Goal: Check status: Check status

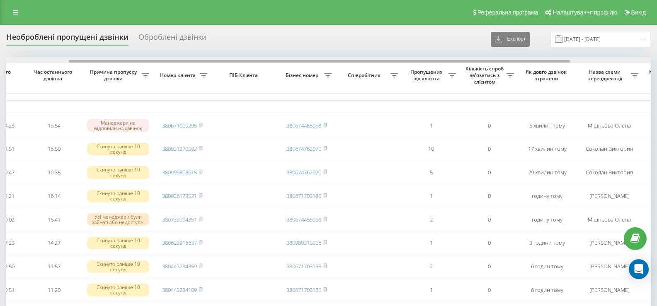
click at [360, 60] on div at bounding box center [319, 61] width 501 height 2
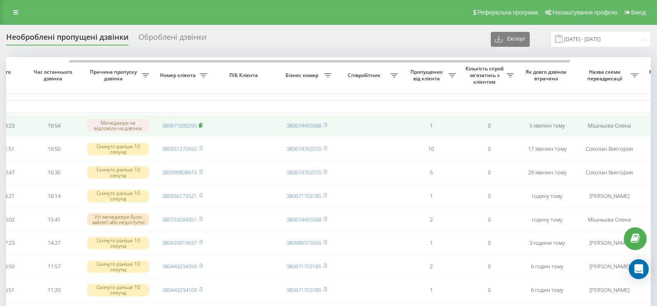
click at [202, 125] on icon at bounding box center [200, 125] width 3 height 4
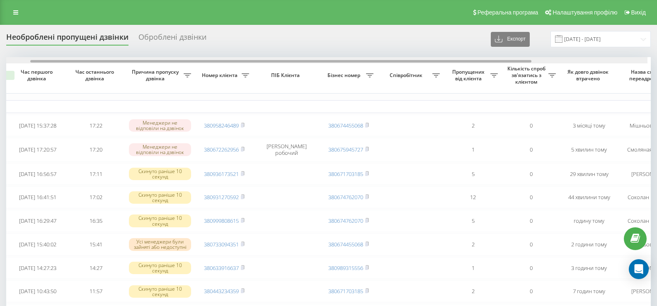
scroll to position [0, 40]
drag, startPoint x: 336, startPoint y: 61, endPoint x: 367, endPoint y: 61, distance: 31.1
click at [367, 61] on div at bounding box center [287, 61] width 501 height 2
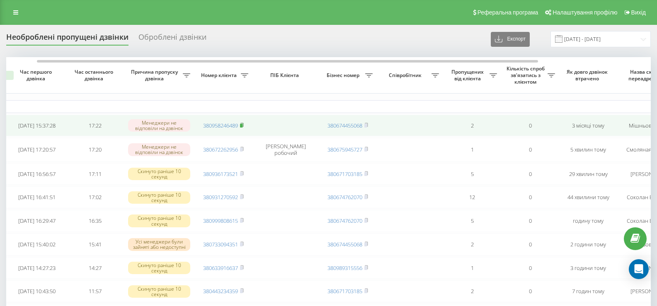
click at [242, 125] on rect at bounding box center [241, 126] width 2 height 4
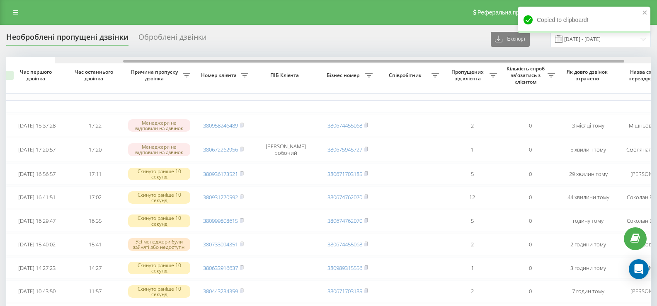
scroll to position [0, 184]
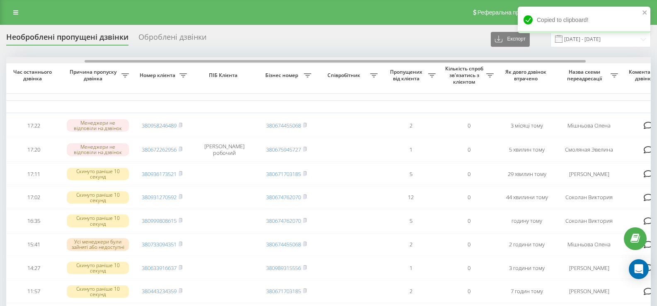
drag, startPoint x: 127, startPoint y: 61, endPoint x: 201, endPoint y: 98, distance: 82.4
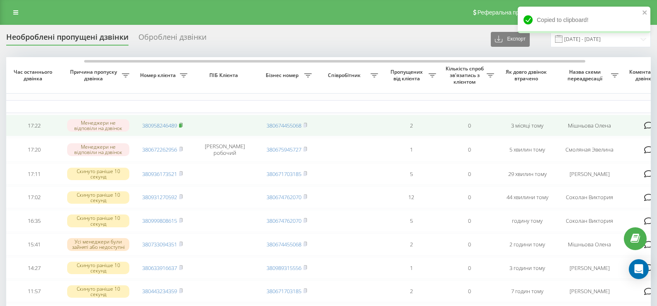
click at [181, 126] on rect at bounding box center [180, 126] width 2 height 4
